Goal: Transaction & Acquisition: Subscribe to service/newsletter

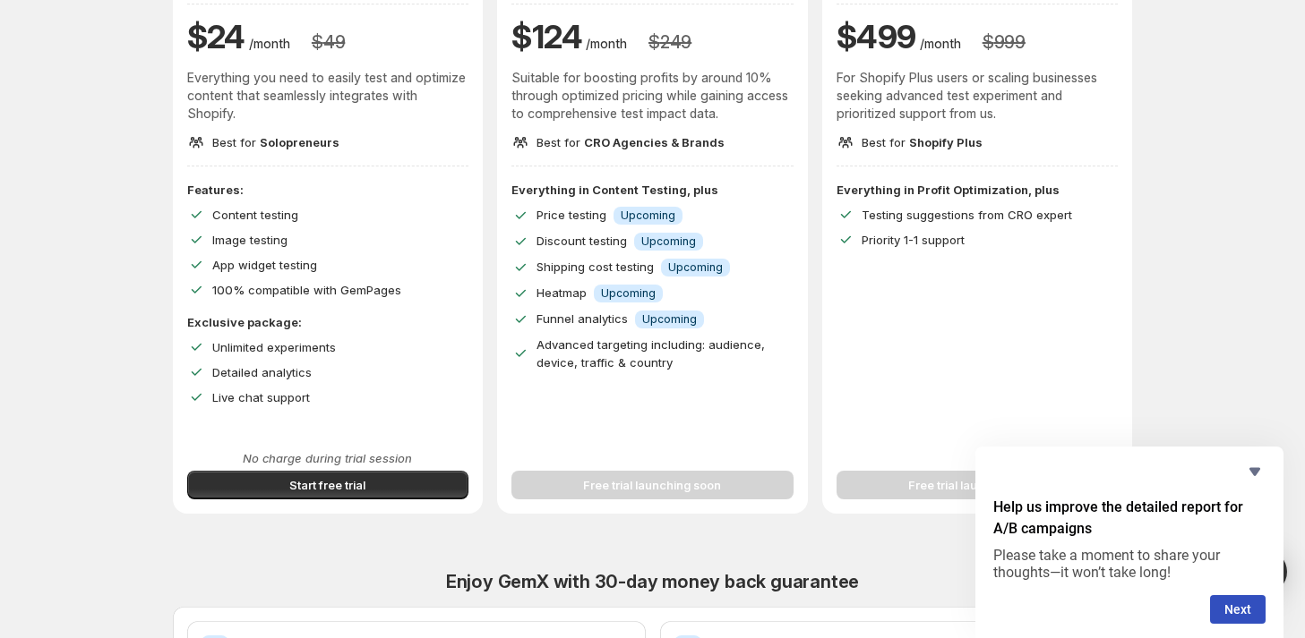
scroll to position [179, 0]
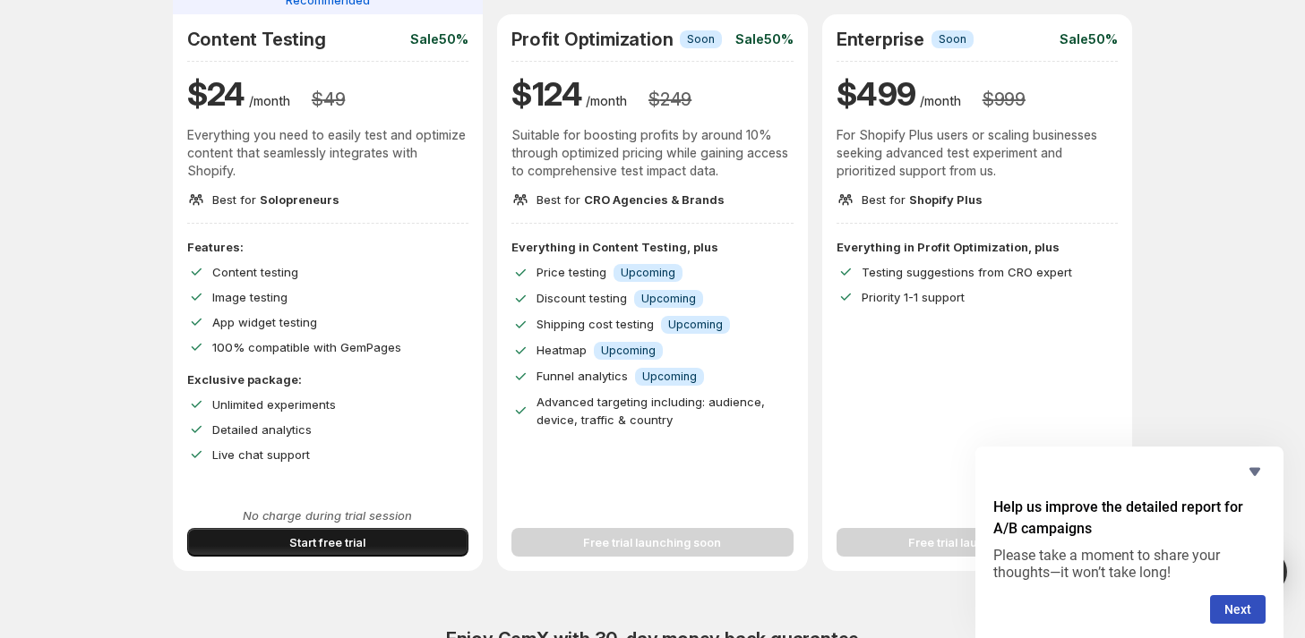
click at [394, 533] on button "Start free trial" at bounding box center [328, 542] width 282 height 29
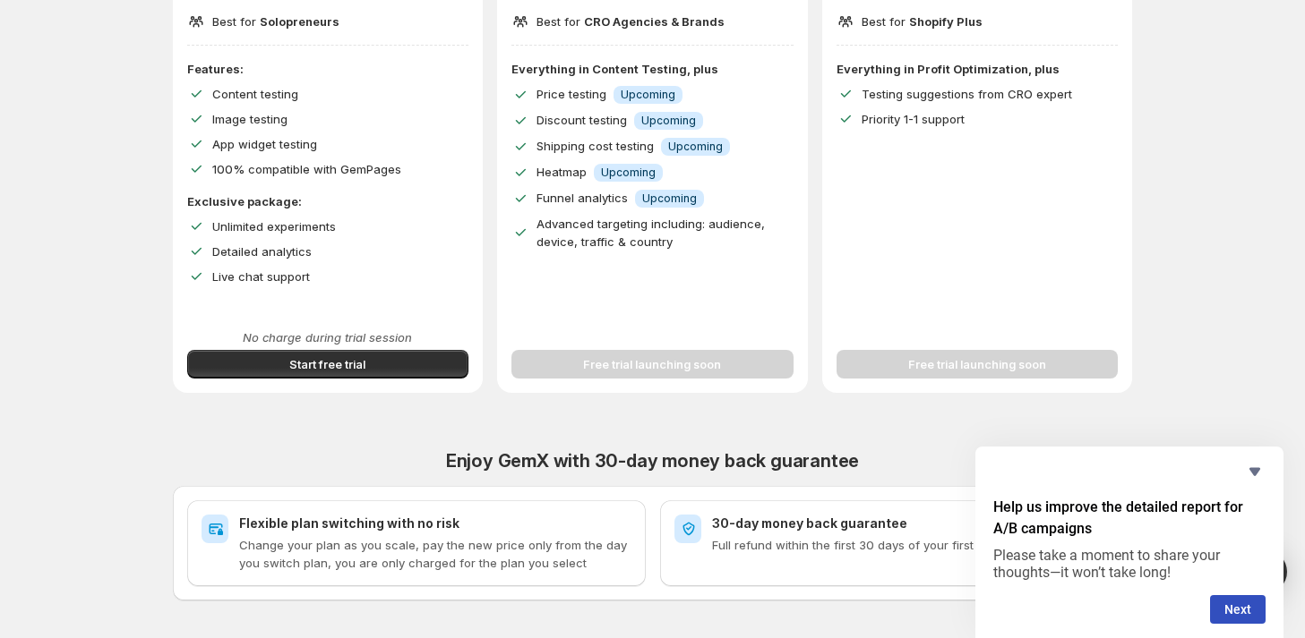
scroll to position [358, 0]
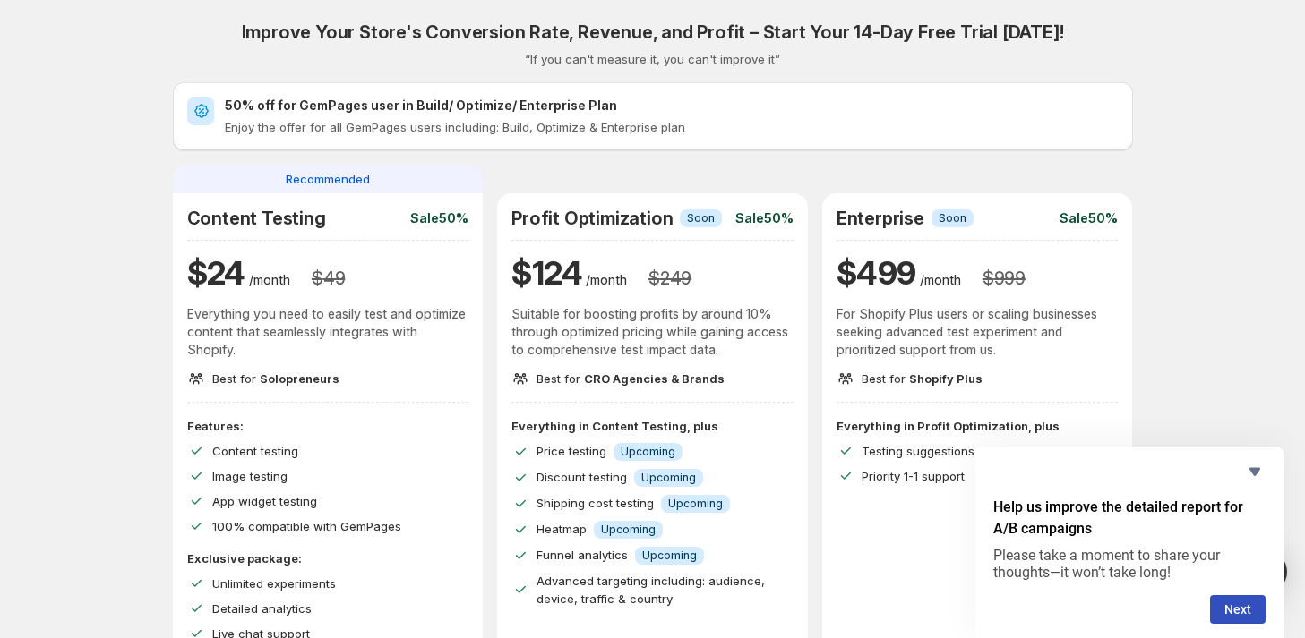
click at [436, 99] on h2 "50% off for GemPages user in Build/ Optimize/ Enterprise Plan" at bounding box center [672, 106] width 894 height 18
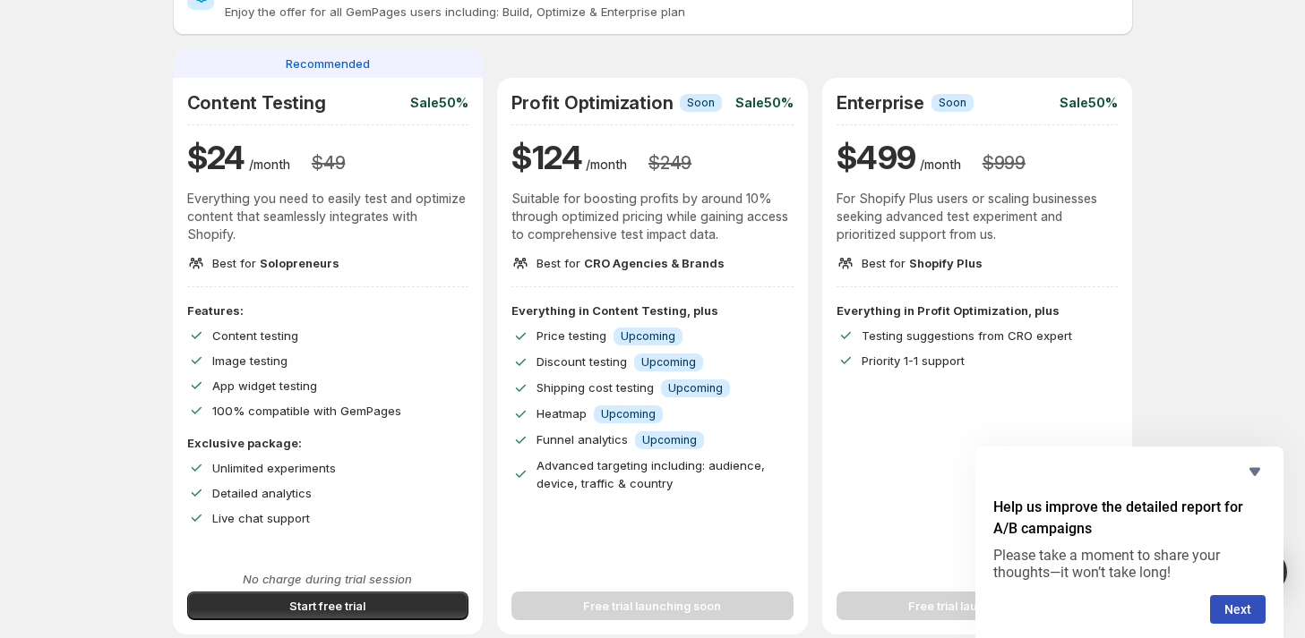
scroll to position [358, 0]
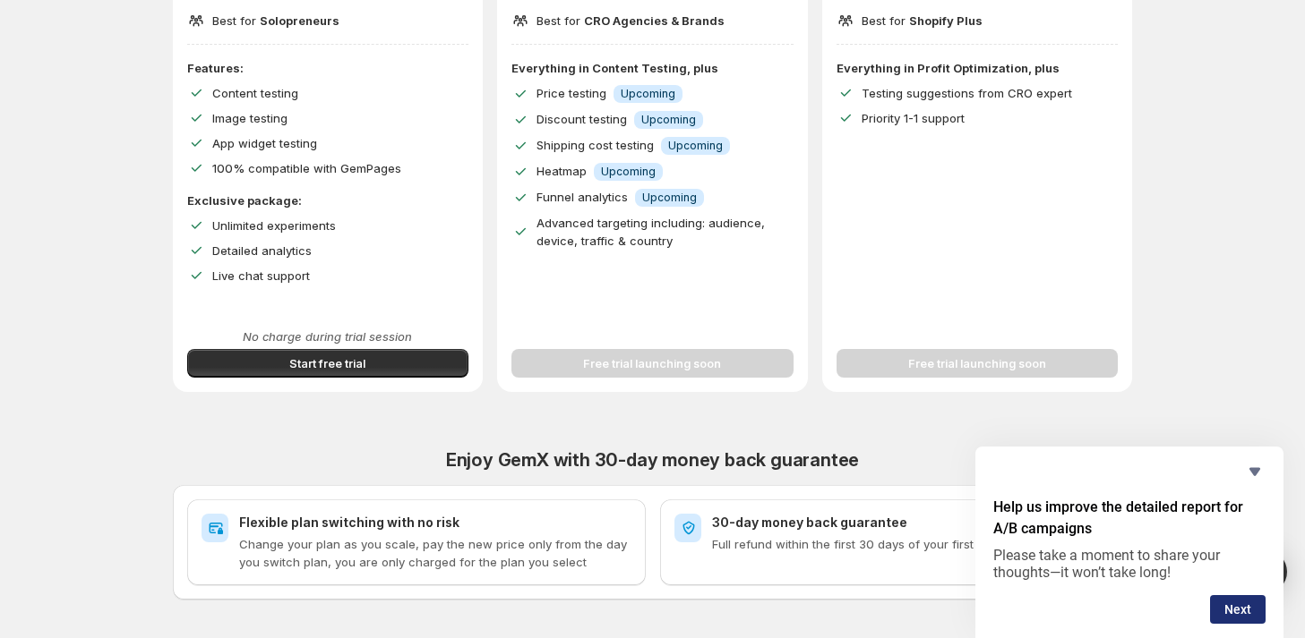
click at [1234, 604] on button "Next" at bounding box center [1238, 609] width 56 height 29
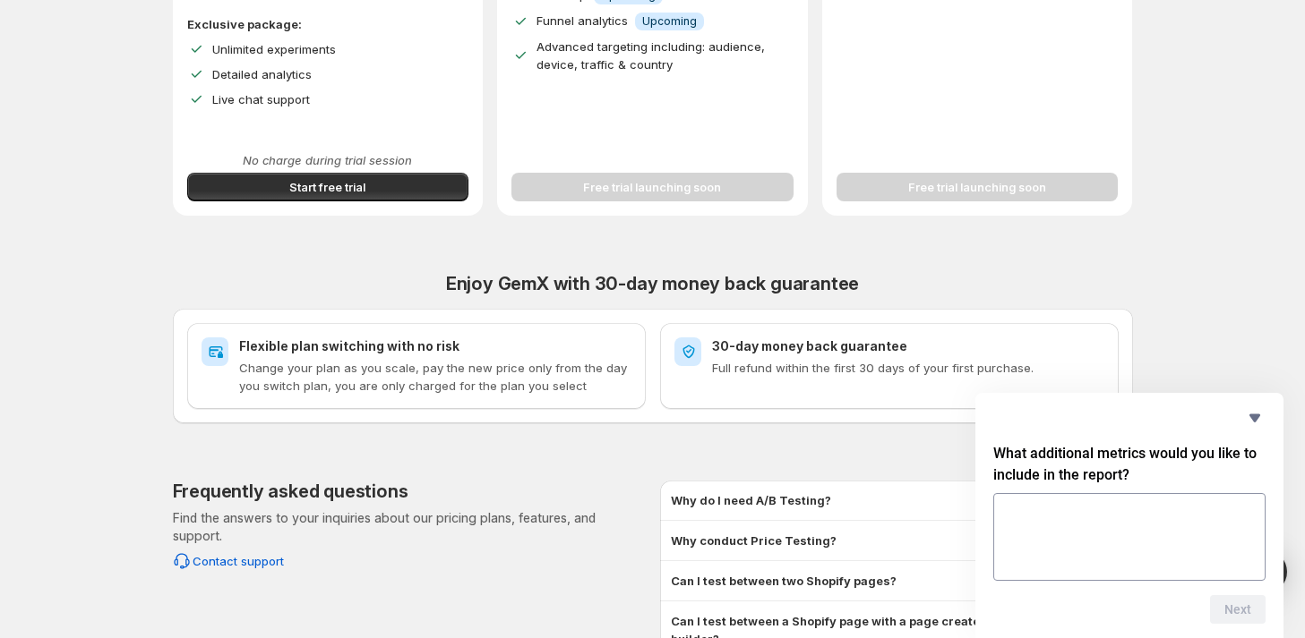
scroll to position [537, 0]
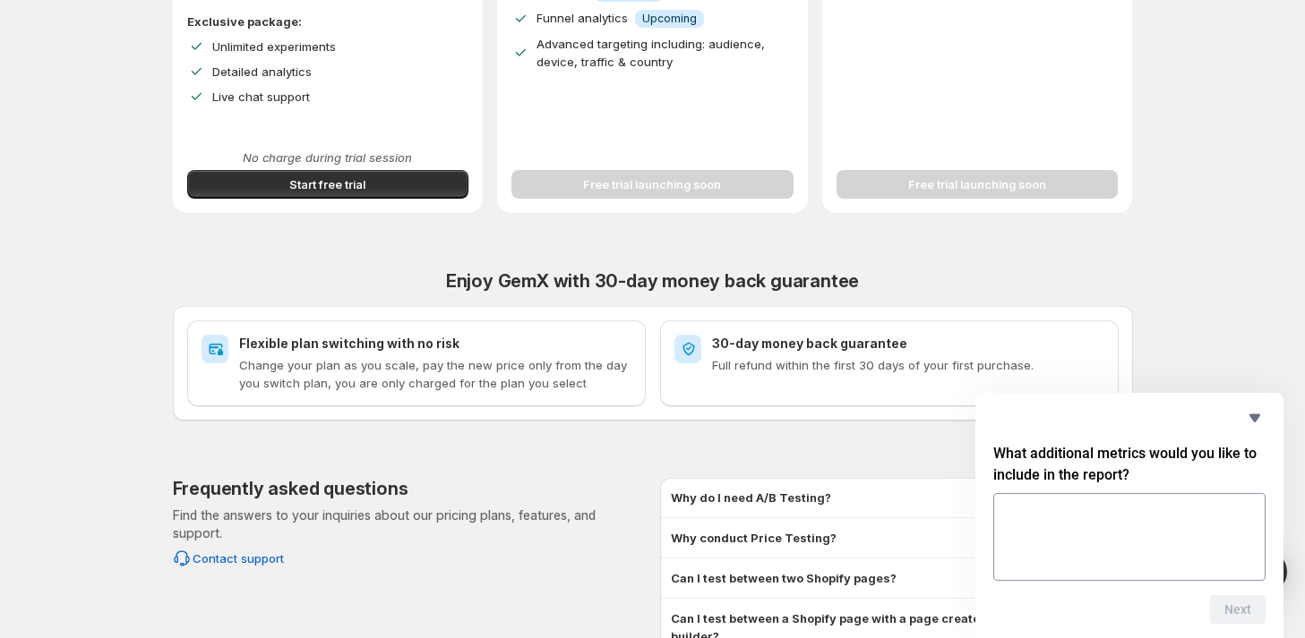
click at [863, 502] on div "Why do I need A/B Testing?" at bounding box center [896, 498] width 451 height 18
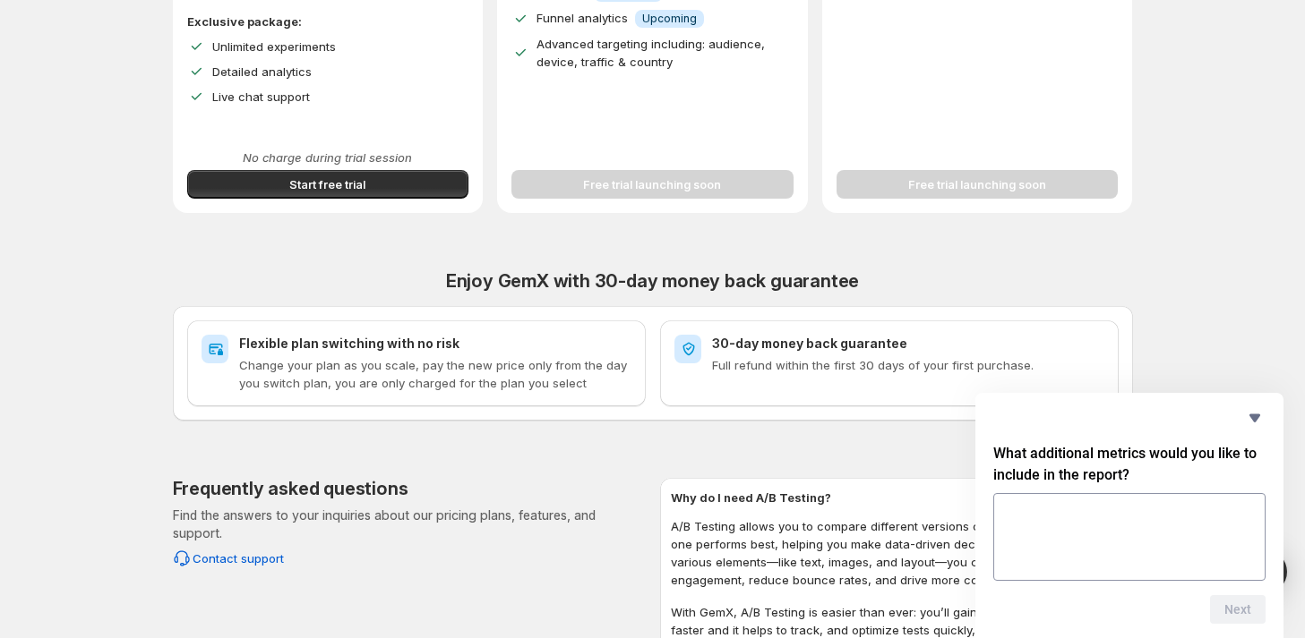
click at [863, 502] on div "Why do I need A/B Testing?" at bounding box center [896, 498] width 451 height 18
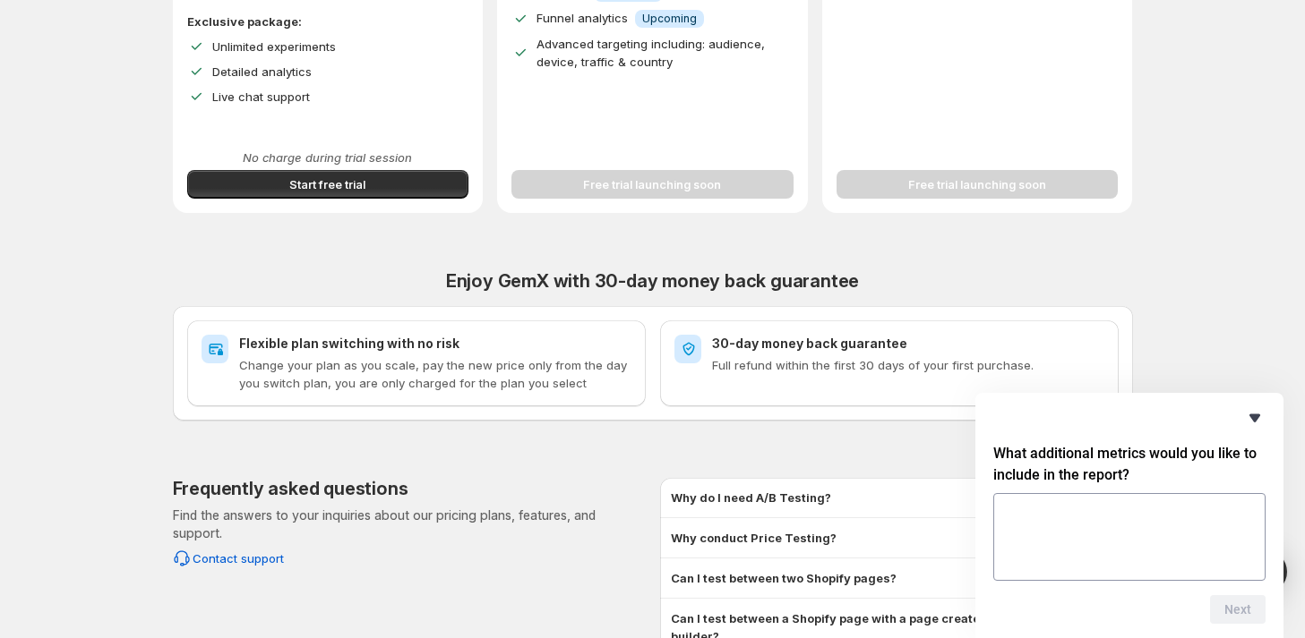
click at [1255, 422] on icon "Hide survey" at bounding box center [1254, 419] width 11 height 8
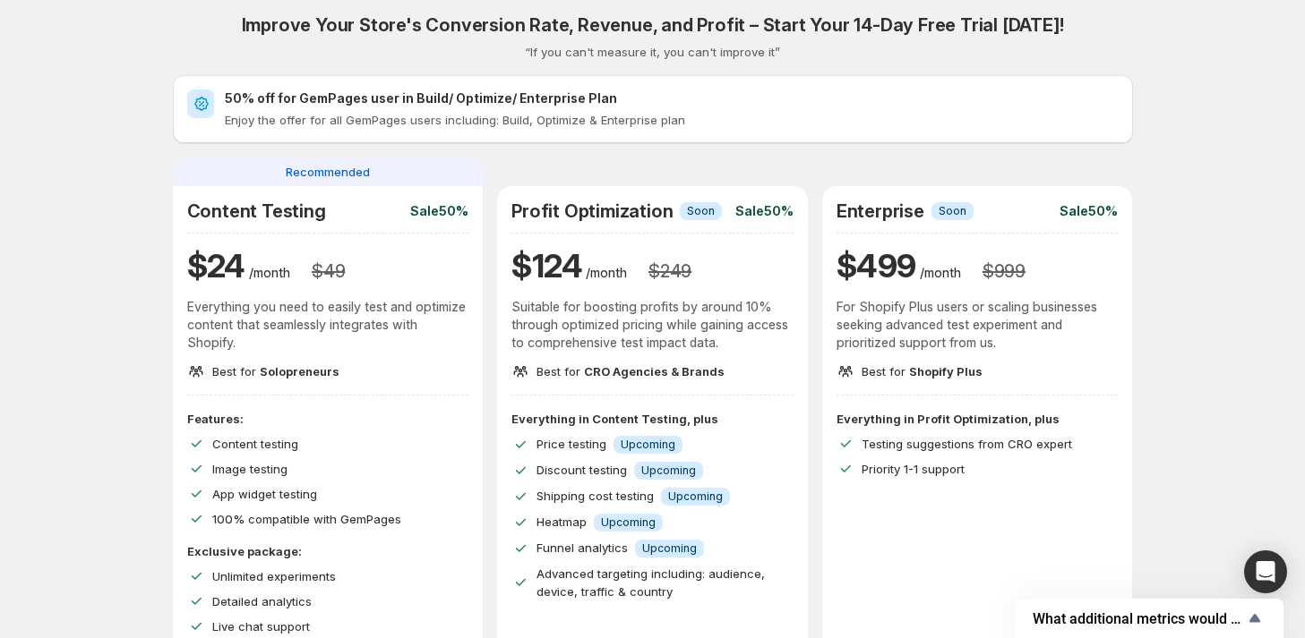
scroll to position [0, 0]
